Goal: Find specific page/section: Find specific page/section

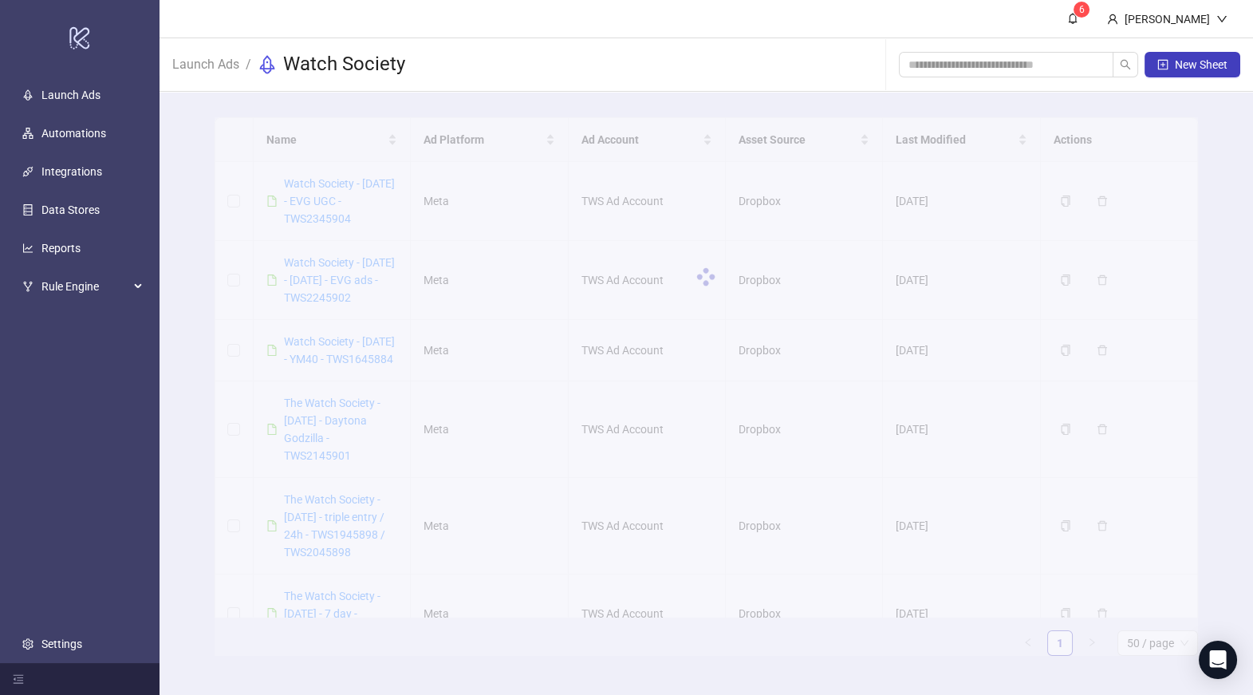
click at [347, 198] on div at bounding box center [707, 276] width 984 height 319
click at [325, 198] on div at bounding box center [707, 276] width 984 height 319
click at [337, 203] on link "Watch Society - [DATE] - EVG UGC - TWS2345904" at bounding box center [339, 201] width 111 height 48
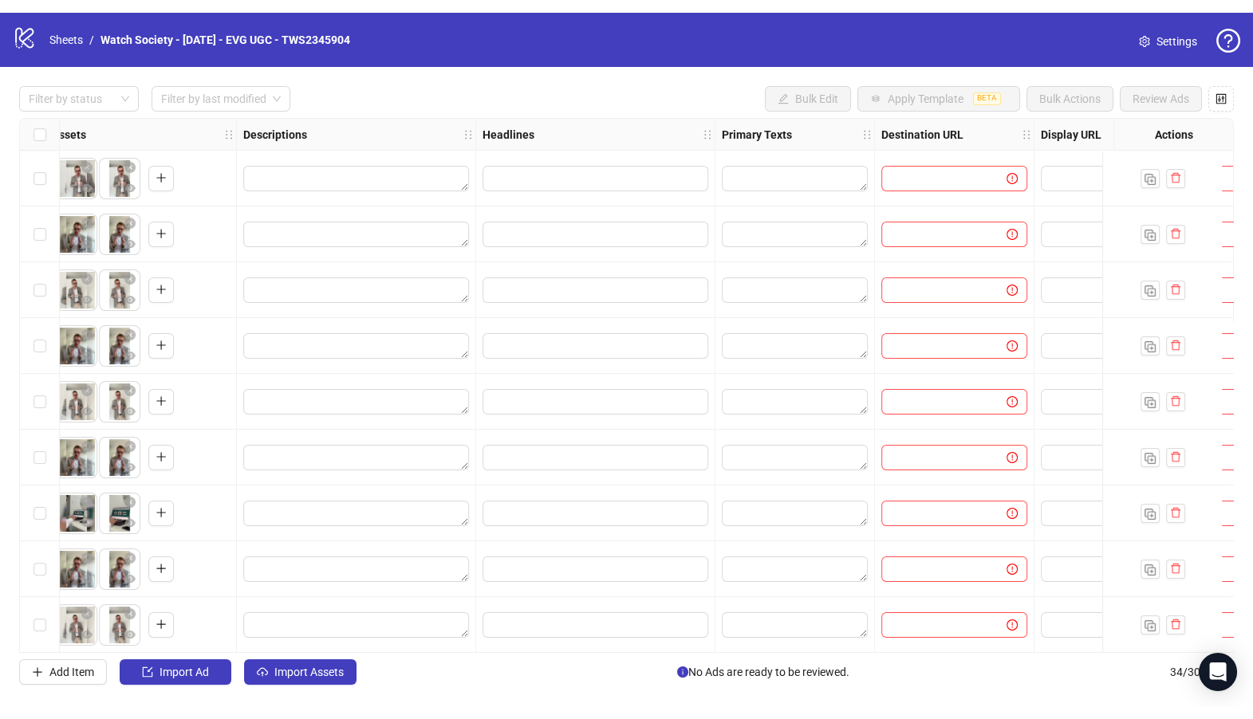
scroll to position [0, 1616]
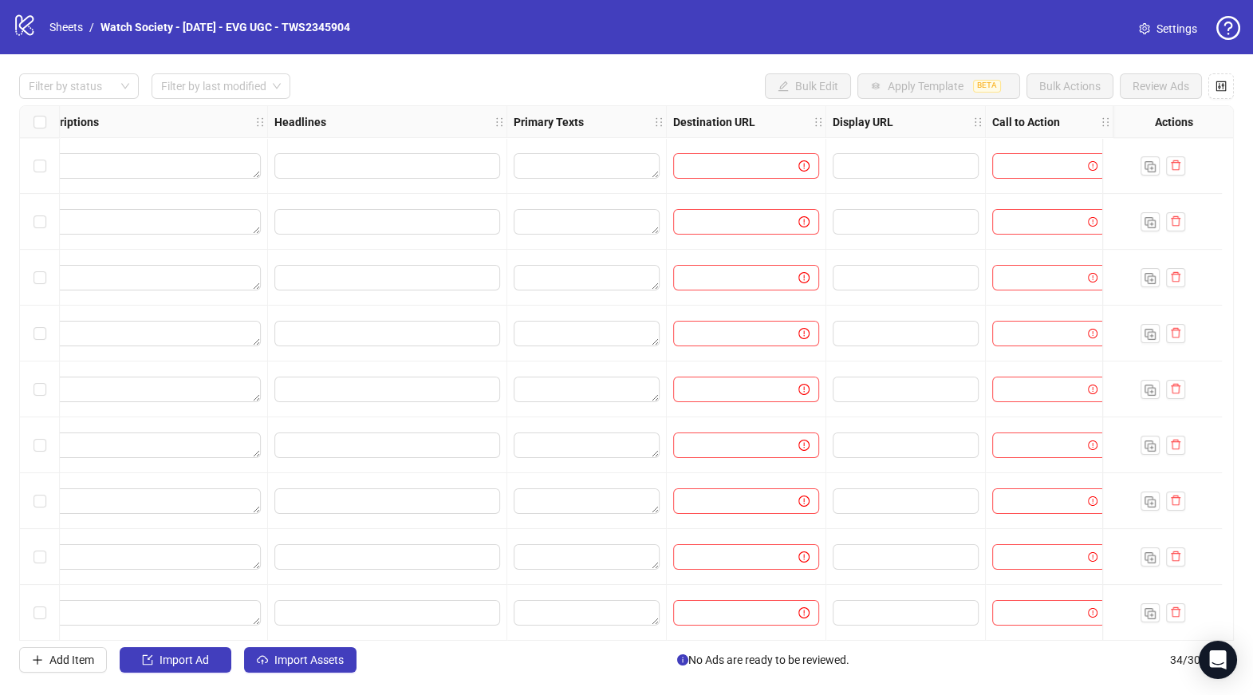
drag, startPoint x: 820, startPoint y: 120, endPoint x: 900, endPoint y: 120, distance: 79.8
click at [895, 120] on div "Display URL" at bounding box center [906, 122] width 160 height 32
click at [870, 122] on strong "Display URL" at bounding box center [863, 122] width 61 height 18
